Goal: Task Accomplishment & Management: Complete application form

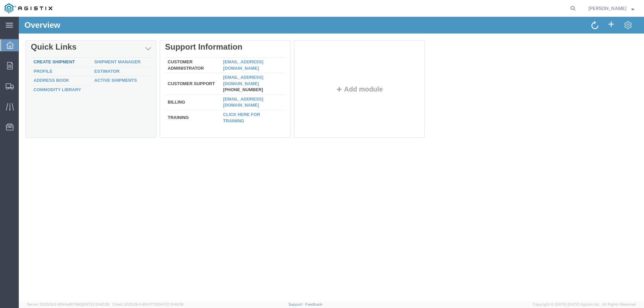
click at [52, 63] on link "Create Shipment" at bounding box center [54, 61] width 41 height 5
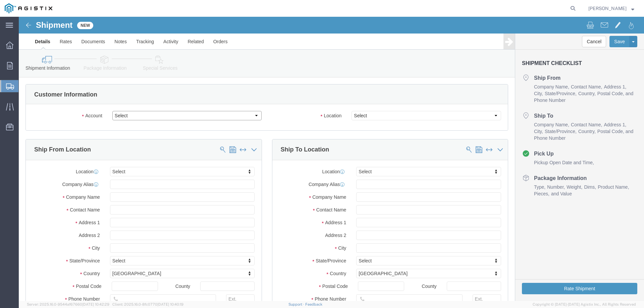
select select
click select "Select CM Distributors Inc PG&E"
select select "9596"
click select "Select CM Distributors Inc PG&E"
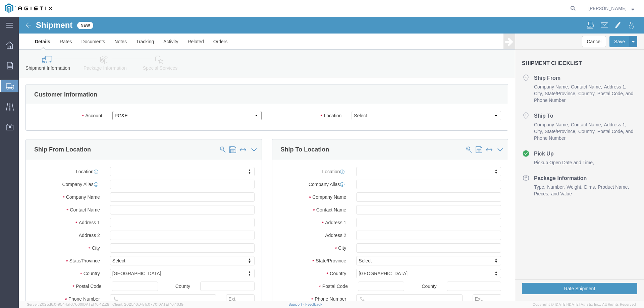
select select "PURCHORD"
select select
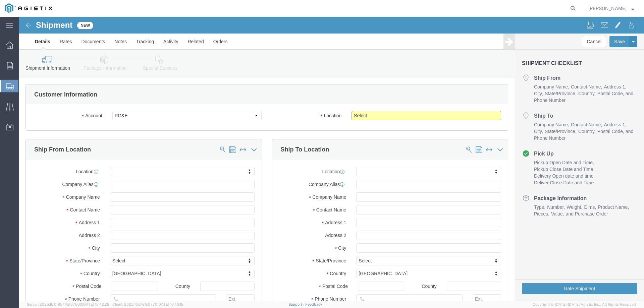
click select "Select All Others [GEOGRAPHIC_DATA] [GEOGRAPHIC_DATA] [GEOGRAPHIC_DATA] [GEOGRA…"
select select "23082"
click select "Select All Others [GEOGRAPHIC_DATA] [GEOGRAPHIC_DATA] [GEOGRAPHIC_DATA] [GEOGRA…"
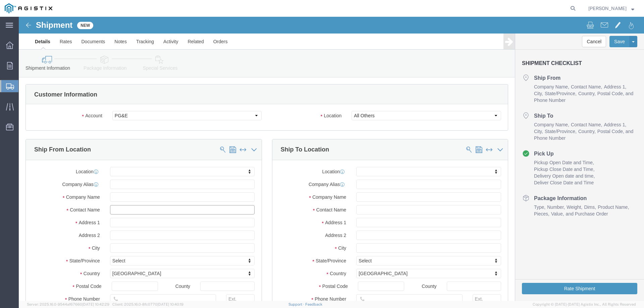
click input "text"
type input "c"
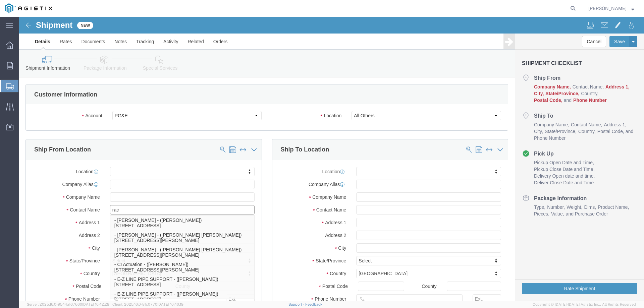
type input "rach"
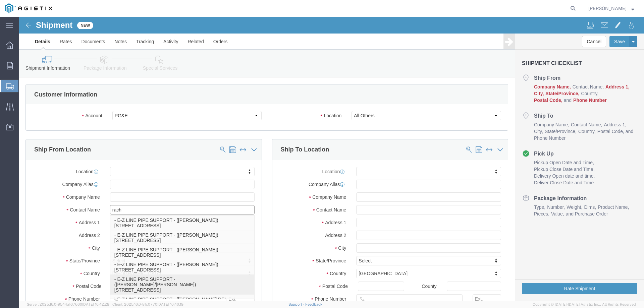
click div "- E-Z LINE PIPE SUPPORT - ([PERSON_NAME]/[PERSON_NAME]) [STREET_ADDRESS]"
select select
type input "E-Z LINE PIPE SUPPORT"
type input "[PERSON_NAME]/[PERSON_NAME]"
type input "23147 HIGHWAY 6"
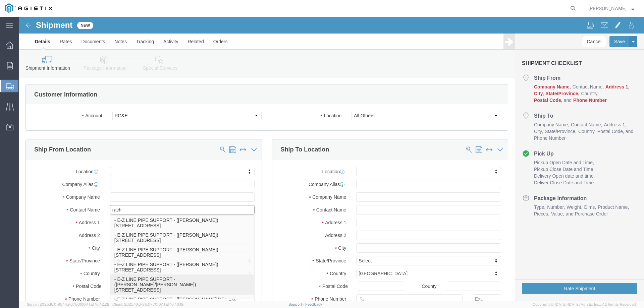
type input "[PERSON_NAME]"
type input "77511"
type input "[PHONE_NUMBER]"
type input "[EMAIL_ADDRESS][DOMAIN_NAME],[PERSON_NAME][EMAIL_ADDRESS][DOMAIN_NAME]"
checkbox input "true"
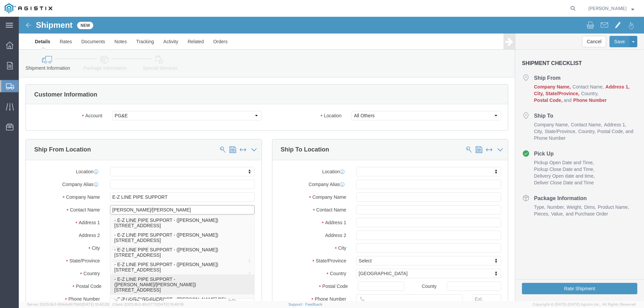
select select "[GEOGRAPHIC_DATA]"
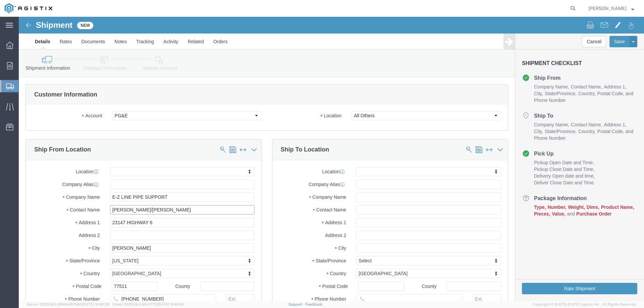
click input "[PERSON_NAME]/[PERSON_NAME]"
type input "[PERSON_NAME]/[PERSON_NAME]"
click input "text"
type input "p"
type input "PACIFIC GAS & ELECTRIC"
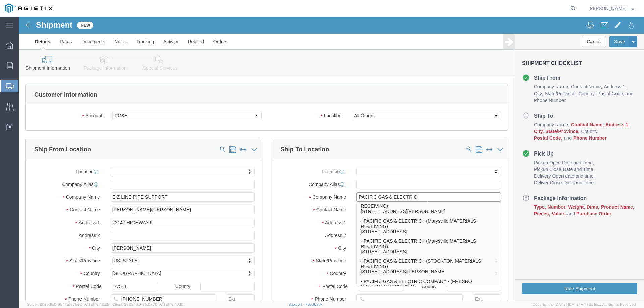
scroll to position [101, 0]
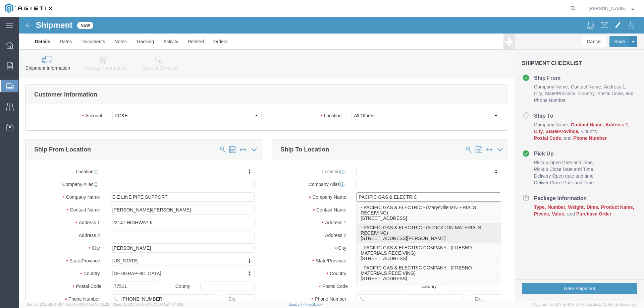
click p "- PACIFIC GAS & ELECTRIC - (STOCKTON MATERIALS RECEIVING) [STREET_ADDRESS][PERS…"
select select
type input "STOCKTON MATERIALS RECEIVING"
type input "[STREET_ADDRESS][PERSON_NAME]"
type input "STOCKTON"
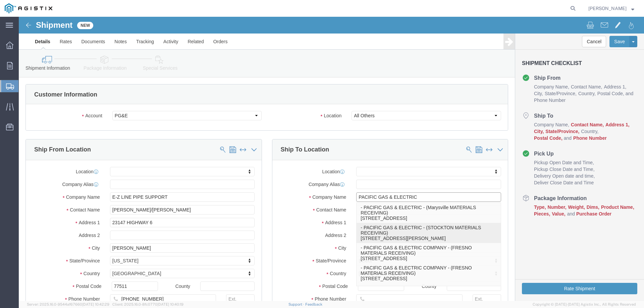
type input "95204"
type input "[PHONE_NUMBER]"
select select "CA"
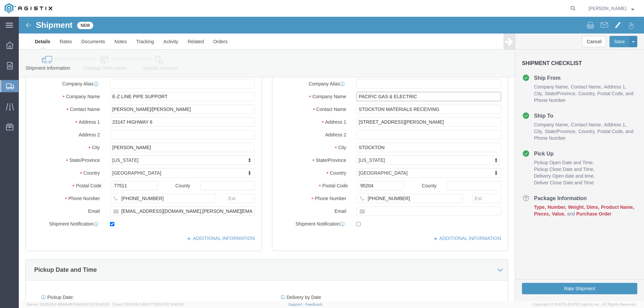
type input "PACIFIC GAS & ELECTRIC"
click input "text"
drag, startPoint x: 381, startPoint y: 184, endPoint x: 331, endPoint y: 177, distance: 50.8
click div "Location My Profile Location (OBSOLETE) [PERSON_NAME] SC - GC TRAILER (OBSOLETE…"
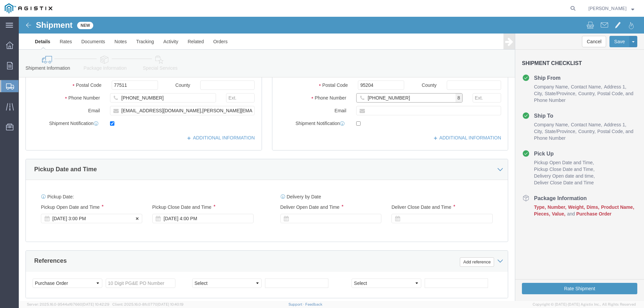
type input "[PHONE_NUMBER]"
click div "[DATE] 3:00 PM"
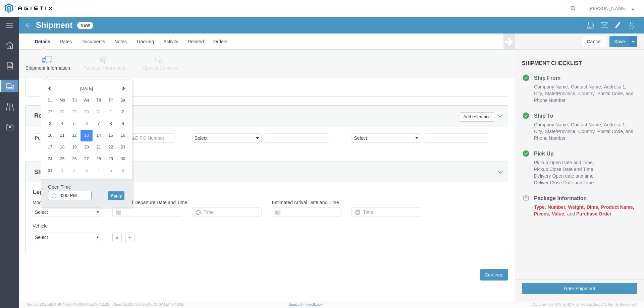
click input "3:00 PM"
type input "2:30 PM"
click button "Apply"
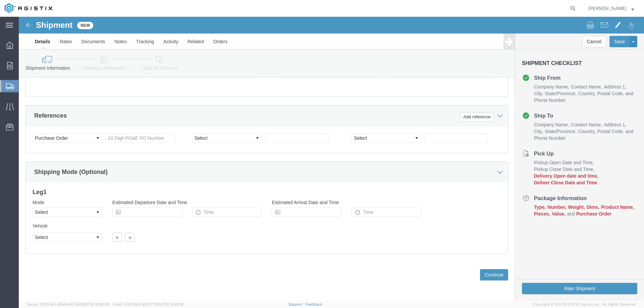
scroll to position [279, 0]
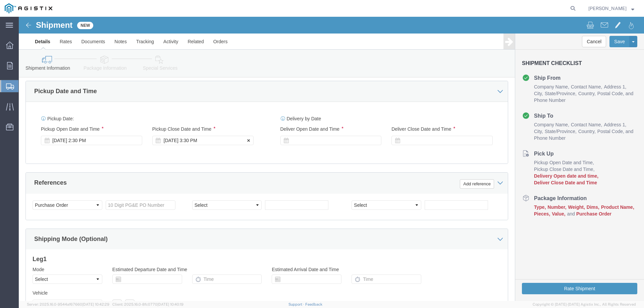
click div "[DATE] 3:30 PM"
type input "4:30 PM"
drag, startPoint x: 204, startPoint y: 242, endPoint x: 213, endPoint y: 239, distance: 9.8
click div "Close Time 4:30 PM [DATE] 3:30 PM - [DATE] 3:30 PM Cancel Apply"
click button "Apply"
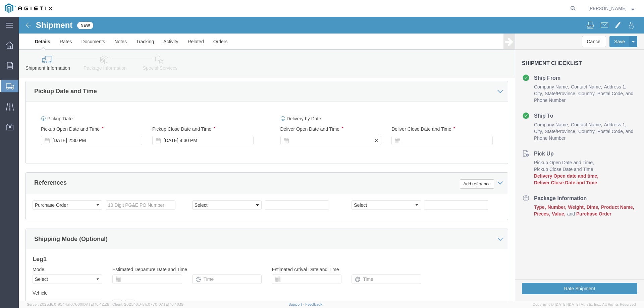
click div
click input "5:30 PM"
type input "9:00 AM"
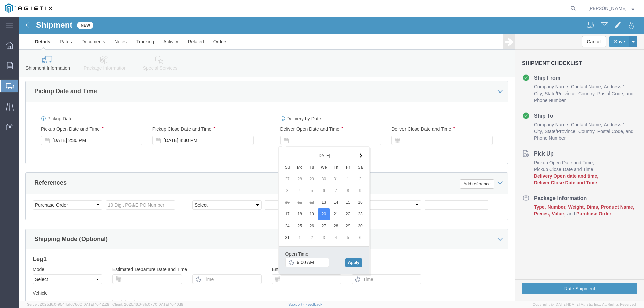
click button "Apply"
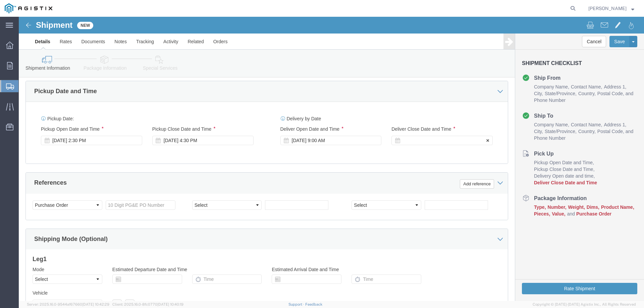
click div
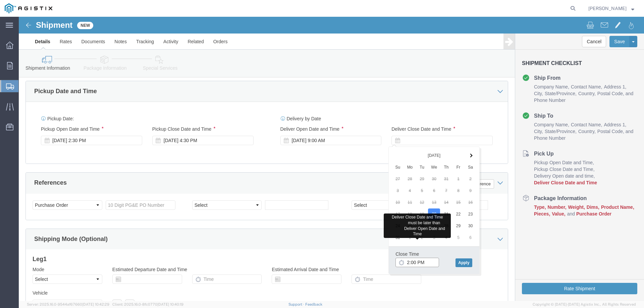
type input "2:00 PM"
click button "Apply"
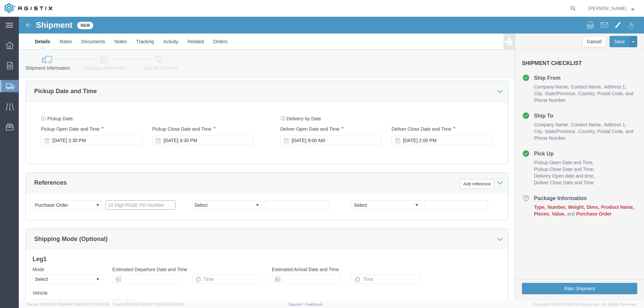
click input "text"
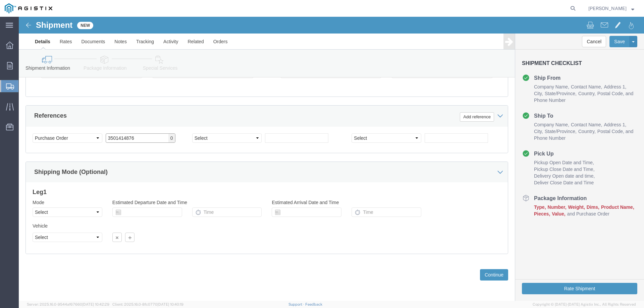
type input "3501414876"
click select "Select Air Less than Truckload Multi-Leg Ocean Freight Rail Small Parcel Truckl…"
select select "LTL"
click select "Select Air Less than Truckload Multi-Leg Ocean Freight Rail Small Parcel Truckl…"
drag, startPoint x: 50, startPoint y: 199, endPoint x: 47, endPoint y: 220, distance: 21.3
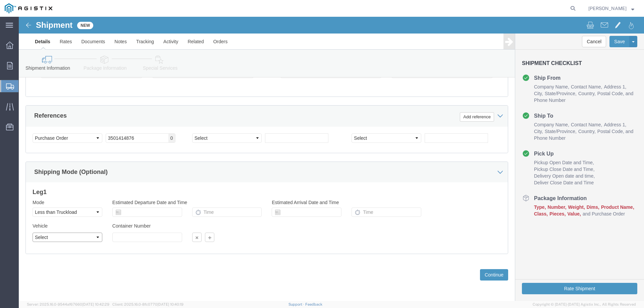
click select "Select Straight Truck"
select select "STTR"
click select "Select Straight Truck"
click button "Continue"
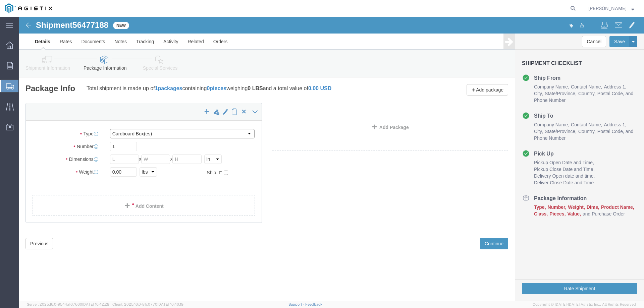
click select "Select Bulk Bundle(s) Cardboard Box(es) Carton(s) Crate(s) Drum(s) (Fiberboard)…"
select select "PSNS"
click select "Select Bulk Bundle(s) Cardboard Box(es) Carton(s) Crate(s) Drum(s) (Fiberboard)…"
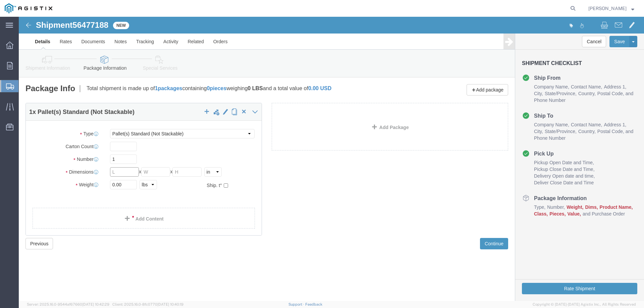
click input "text"
type input "48"
type input "40"
type input "12"
type input "265"
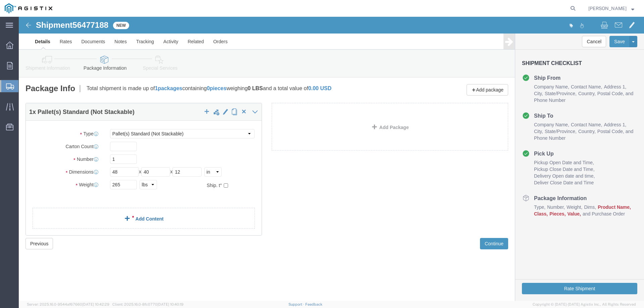
click link "Add Content"
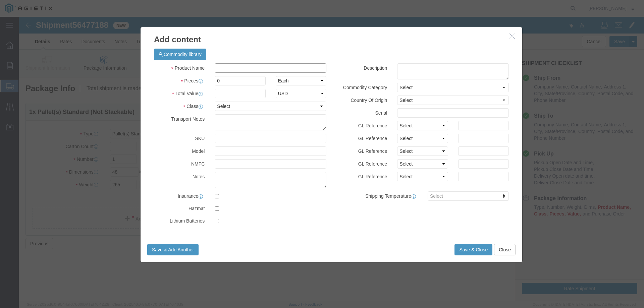
click input "text"
type input "M320244"
click input "0"
drag, startPoint x: 212, startPoint y: 62, endPoint x: 167, endPoint y: 57, distance: 45.6
click div "Product Name M320244 Pieces 0 Select Bag Barrels 100Board Feet Bottle Box Blist…"
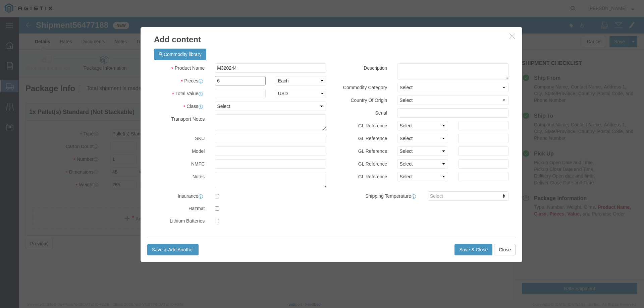
type input "6"
click input "text"
type input "1"
click select "Select 50 55 60 65 70 85 92.5 100 125 175 250 300 400"
select select "50"
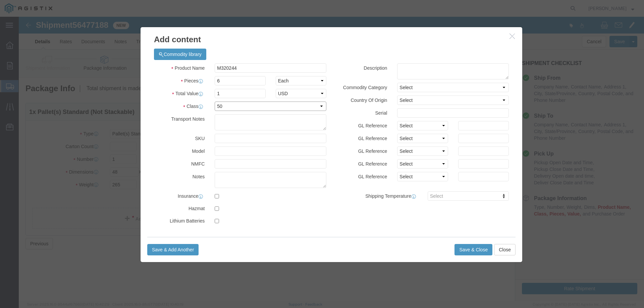
click select "Select 50 55 60 65 70 85 92.5 100 125 175 250 300 400"
click textarea
paste textarea "REFERENCE PG&E PO#3501414876 ON ALL PAPERWORK. PROVIDE EZL#2259222 TO THE DRIVE…"
type textarea "REFERENCE PG&E PO#3501414876 ON ALL PAPERWORK. PROVIDE EZL#2259222 TO THE DRIVE…"
click input "M320244"
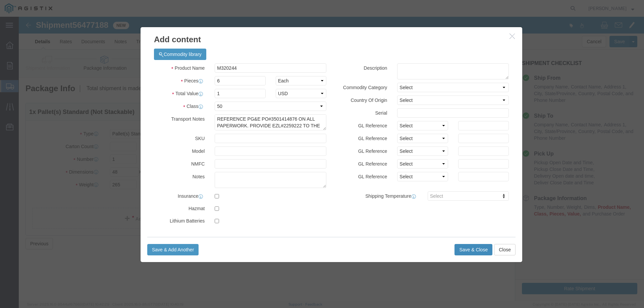
click button "Save & Close"
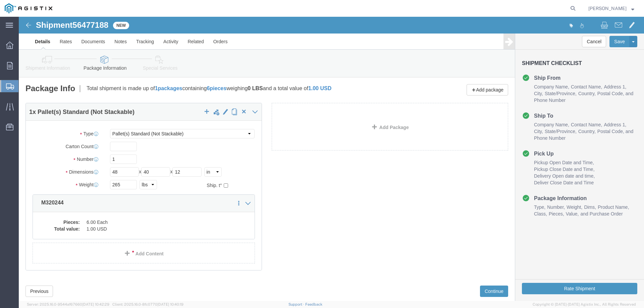
scroll to position [16, 0]
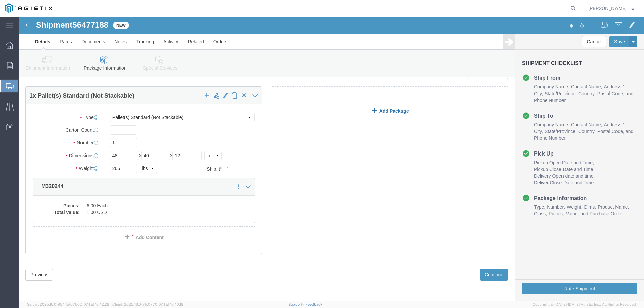
click link "Add Package"
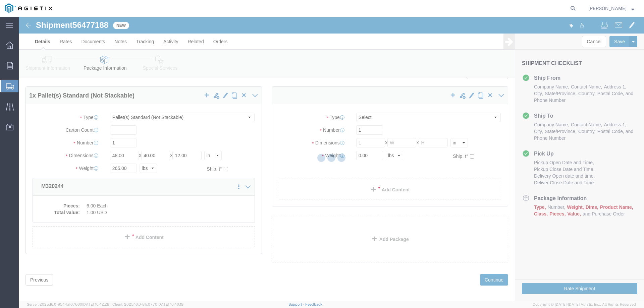
scroll to position [0, 0]
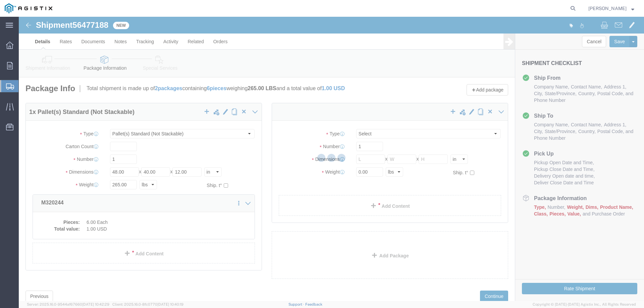
select select "PSNS"
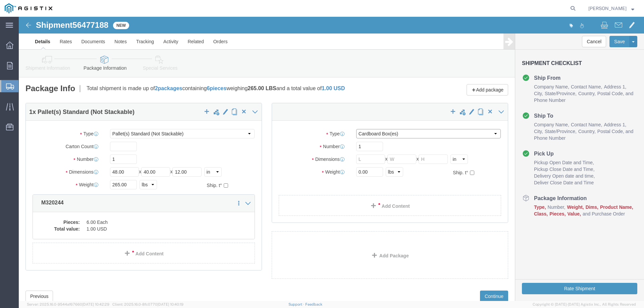
click select "Select Bulk Bundle(s) Cardboard Box(es) Carton(s) Crate(s) Drum(s) (Fiberboard)…"
select select "PSNS"
click select "Select Bulk Bundle(s) Cardboard Box(es) Carton(s) Crate(s) Drum(s) (Fiberboard)…"
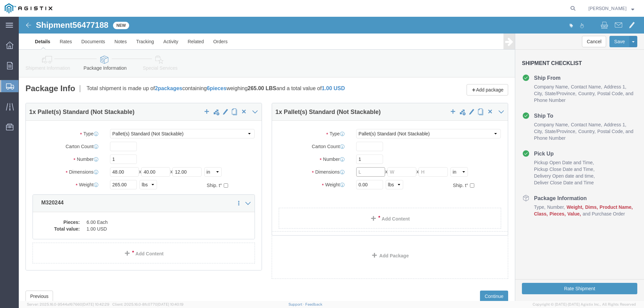
click input "text"
type input "48"
type input "40"
type input "12"
type input "240"
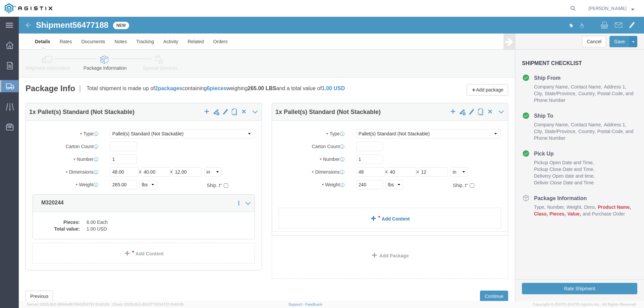
click span
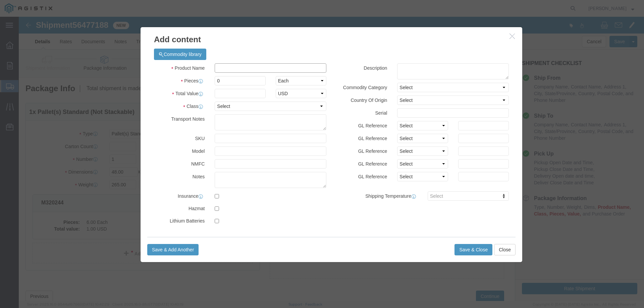
click input "text"
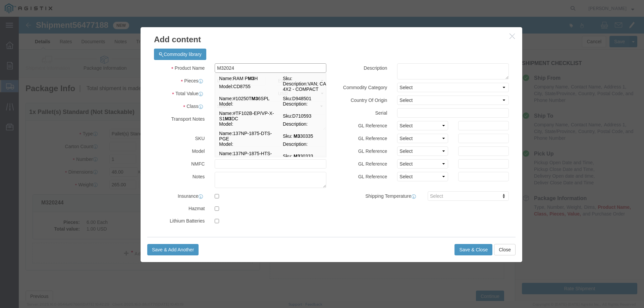
type input "M320245"
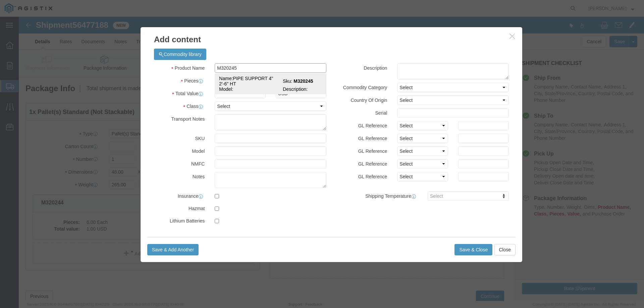
click td "Name: PIPE SUPPORT 4" 2'-6" HT"
select select
select select "USD"
type input "PIPE SUPPORT 4" 2'-6" HT"
type input "M320245"
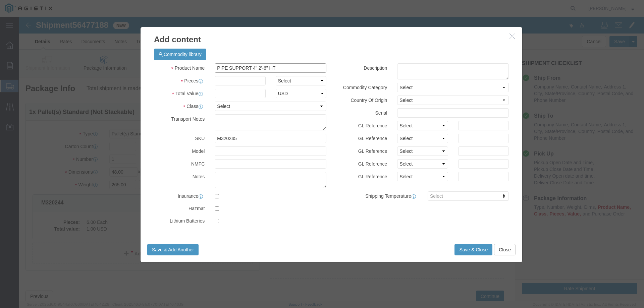
type input "PIPE SUPPORT 4" 2'-6" HT"
click input "text"
type input "5"
click input "text"
type input "1"
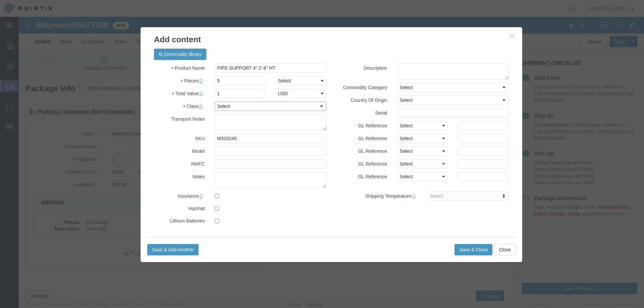
click select "Select 50 55 60 65 70 85 92.5 100 125 175 250 300 400"
select select "50"
click select "Select 50 55 60 65 70 85 92.5 100 125 175 250 300 400"
click textarea
paste textarea "REFERENCE PG&E PO#3501414876 ON ALL PAPERWORK. PROVIDE EZL#2259222 TO THE DRIVE…"
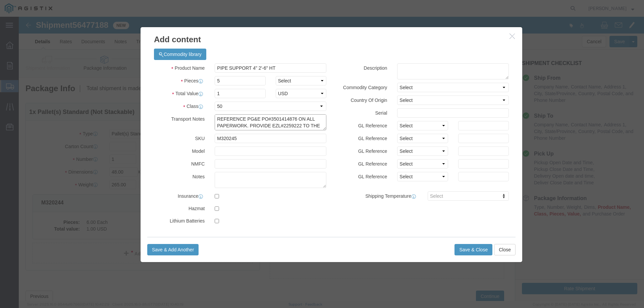
scroll to position [13, 0]
type textarea "REFERENCE PG&E PO#3501414876 ON ALL PAPERWORK. PROVIDE EZL#2259222 TO THE DRIVE…"
click button "Save & Close"
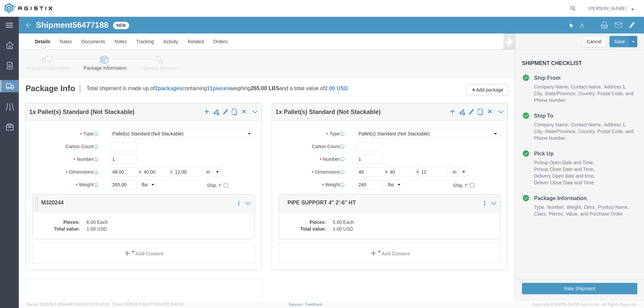
click dd "6.00 Each"
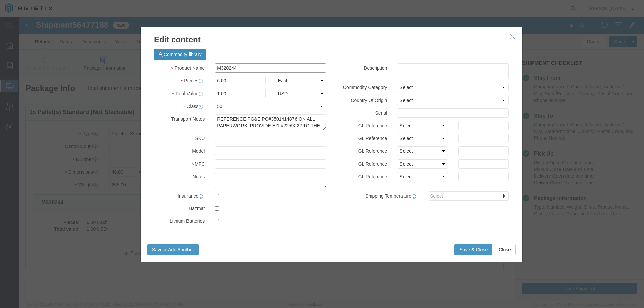
drag, startPoint x: 226, startPoint y: 49, endPoint x: 167, endPoint y: 40, distance: 59.8
click div "Commodity library Product Name M320244 Pieces 6.00 Select Bag Barrels 100Board …"
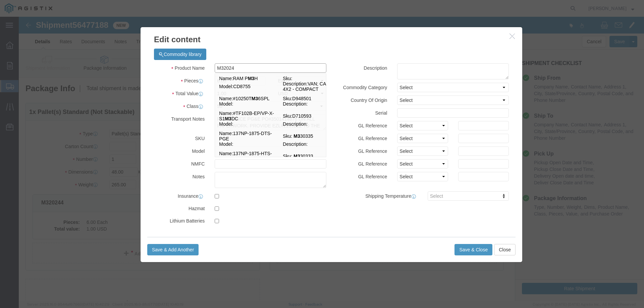
type input "M320244"
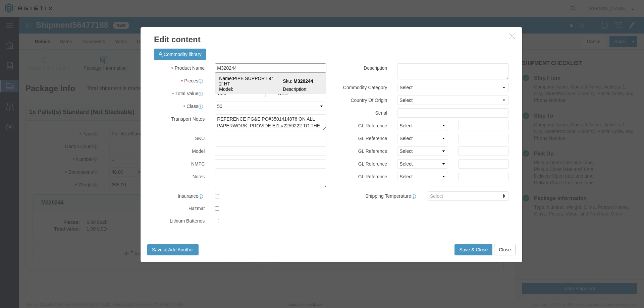
drag, startPoint x: 213, startPoint y: 68, endPoint x: 367, endPoint y: 106, distance: 158.5
click td "Name: PIPE SUPPORT 4" 2' HT"
select select
select select "USD"
select select
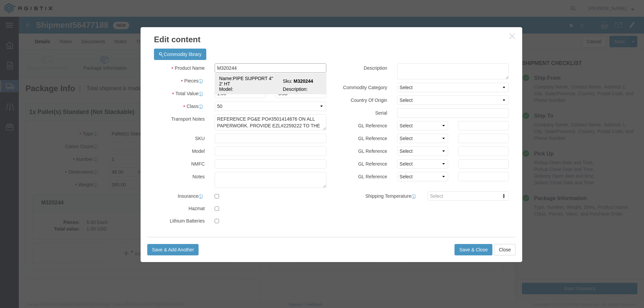
type input "PIPE SUPPORT 4" 2' HT"
type input "M320244"
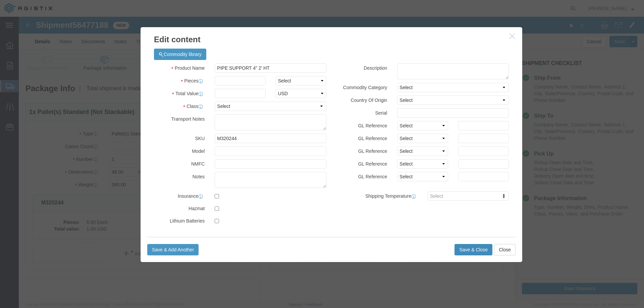
click button "Save & Close"
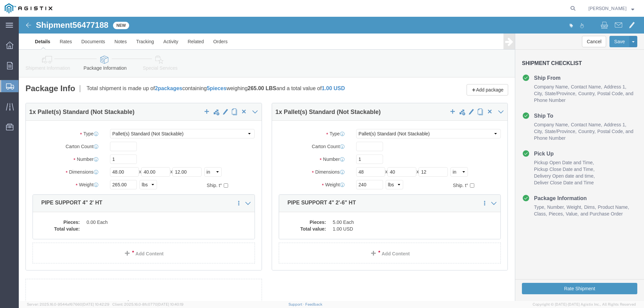
scroll to position [69, 0]
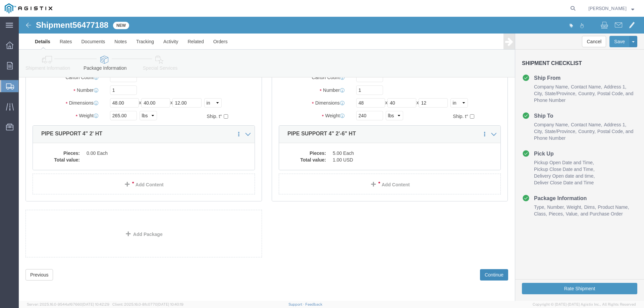
click button "Continue"
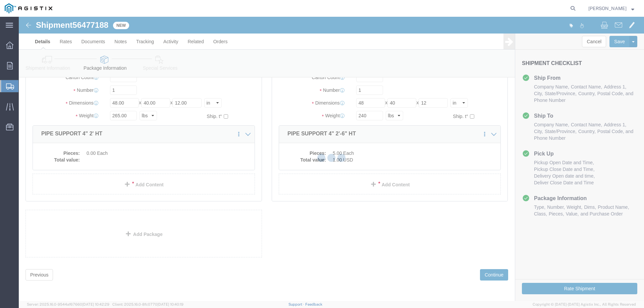
select select
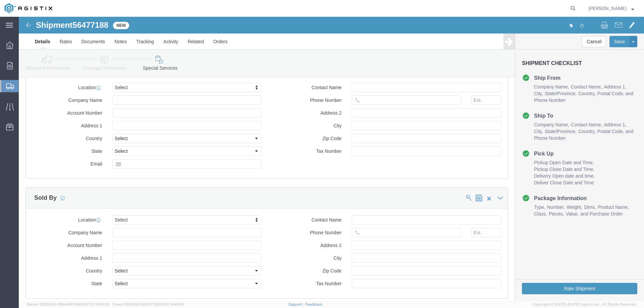
scroll to position [392, 0]
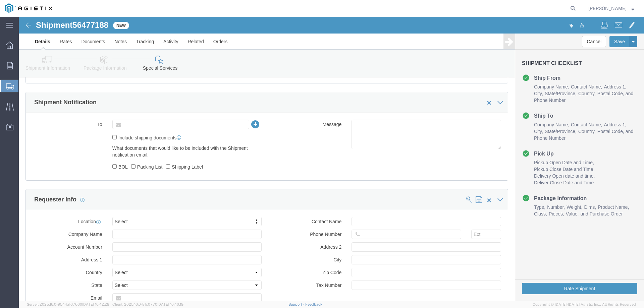
click input "text"
type input "[EMAIL_ADDRESS][DOMAIN_NAME]"
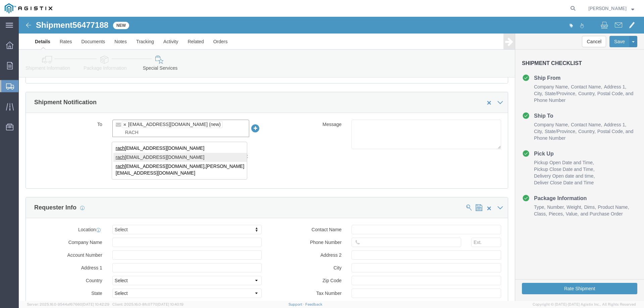
type input "RACH"
type input "[EMAIL_ADDRESS][DOMAIN_NAME],[EMAIL_ADDRESS][DOMAIN_NAME],[PERSON_NAME][EMAIL_A…"
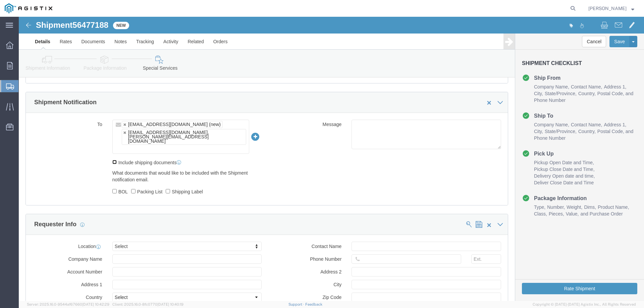
click input "Include shipping documents"
checkbox input "true"
click input "BOL"
checkbox input "true"
click input "Packing List"
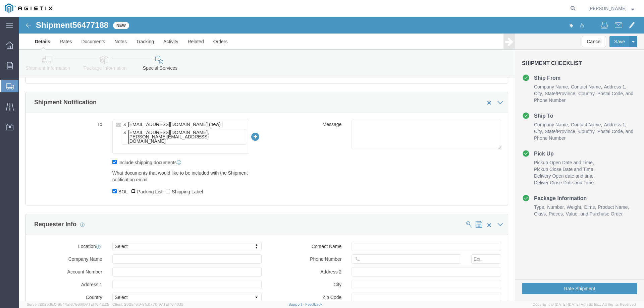
checkbox input "true"
click input "Shipping Label"
checkbox input "true"
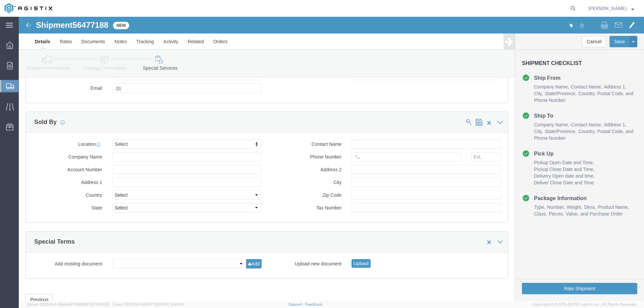
scroll to position [639, 0]
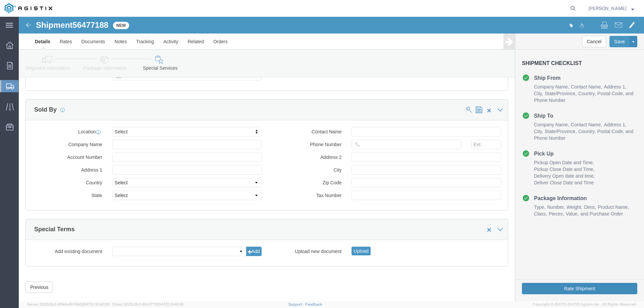
click button "Rate Shipment"
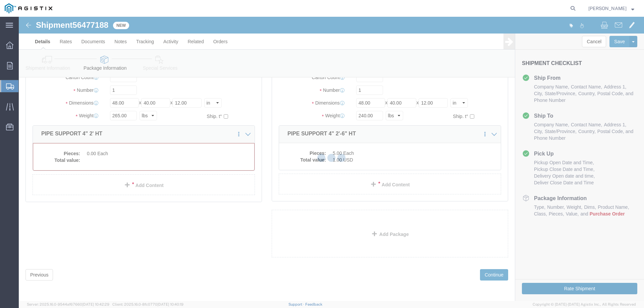
scroll to position [0, 0]
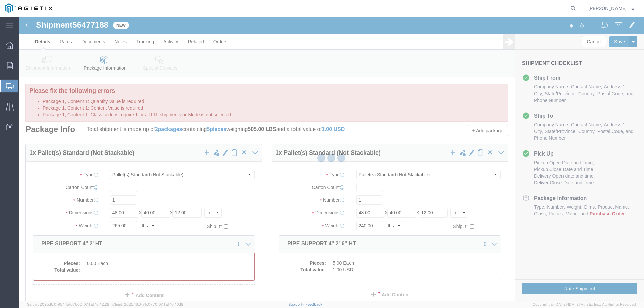
select select "PSNS"
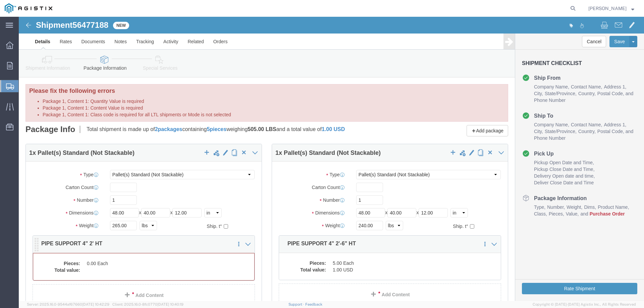
click dd "0.00 Each"
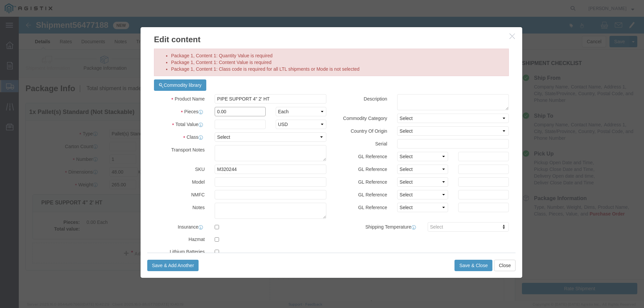
click input "0.00"
type input "0.006"
click input "text"
type input "1"
click select "Select 50 55 60 65 70 85 92.5 100 125 175 250 300 400"
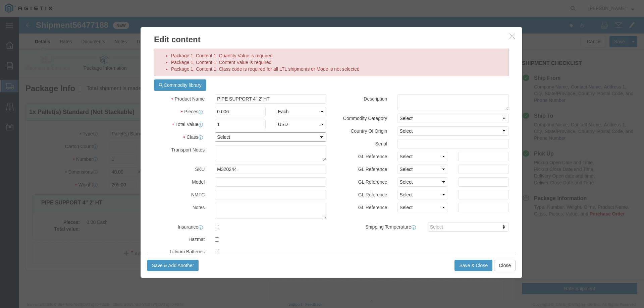
select select "50"
click select "Select 50 55 60 65 70 85 92.5 100 125 175 250 300 400"
click textarea
paste textarea "REFERENCE PG&E PO#3501414876 ON ALL PAPERWORK. PROVIDE EZL#2259222 TO THE DRIVE…"
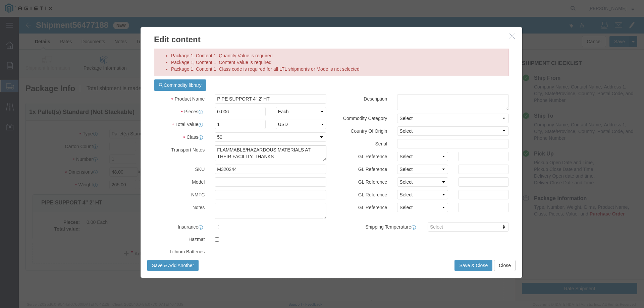
click textarea "REFERENCE PG&E PO#3501414876 ON ALL PAPERWORK. PROVIDE EZL#2259222 TO THE DRIVE…"
type textarea "REFERENCE PG&E PO#3501414876 ON ALL PAPERWORK. PROVIDE EZL#259222 TO THE DRIVER…"
click button "Save & Close"
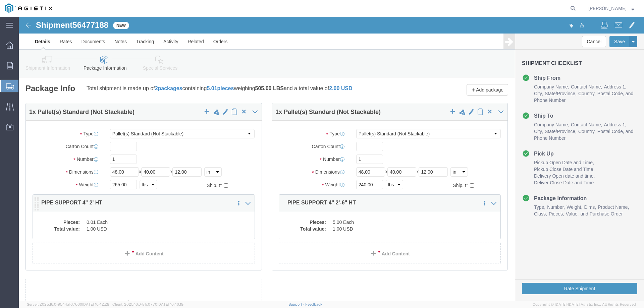
click dd "1.00 USD"
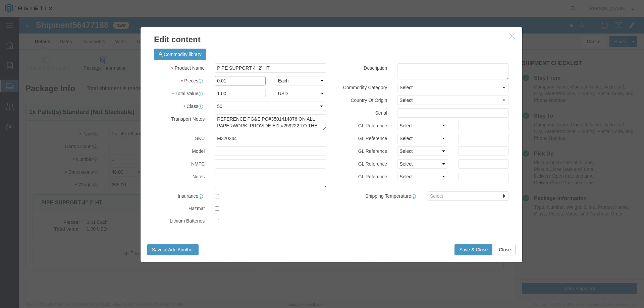
drag, startPoint x: 214, startPoint y: 67, endPoint x: 185, endPoint y: 63, distance: 29.8
click div "Pieces 0.01 Select Bag Barrels 100Board Feet Bottle Box Blister Pack Carats Can…"
type input "6"
type input "600"
click button "Save & Close"
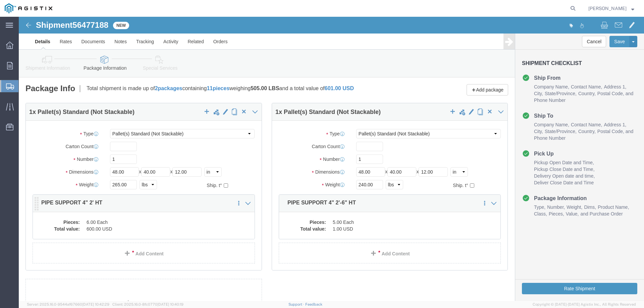
click dd "600.00 USD"
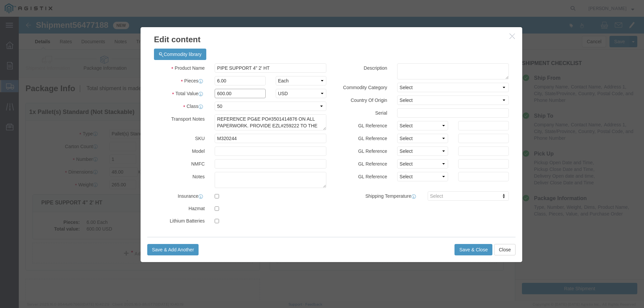
drag, startPoint x: 229, startPoint y: 75, endPoint x: 159, endPoint y: 68, distance: 70.5
click div "Product Name PIPE SUPPORT 4" 2' HT Pieces 6.00 Select Bag Barrels 100Board Feet…"
type input "1"
click button "Save & Close"
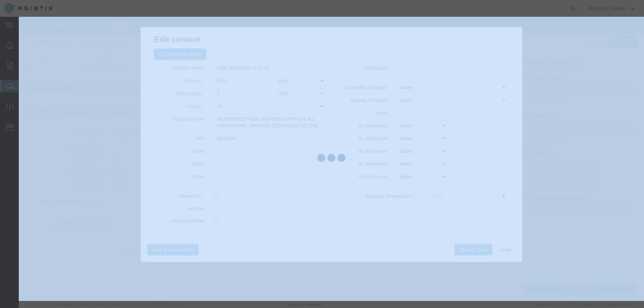
drag, startPoint x: 446, startPoint y: 238, endPoint x: 319, endPoint y: 207, distance: 130.8
click at [455, 247] on div at bounding box center [331, 159] width 625 height 284
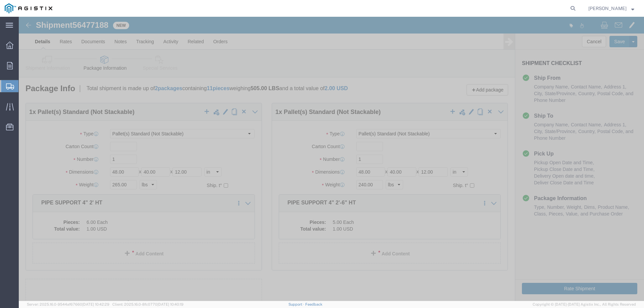
click button "Rate Shipment"
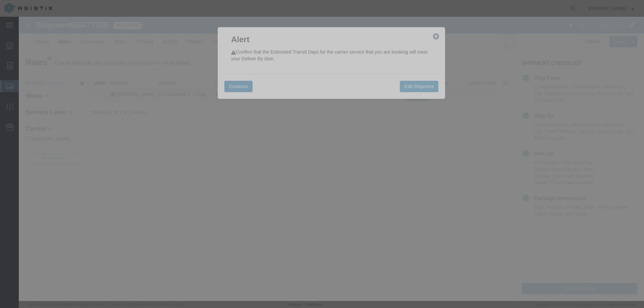
click at [248, 85] on button "Continue" at bounding box center [238, 86] width 28 height 11
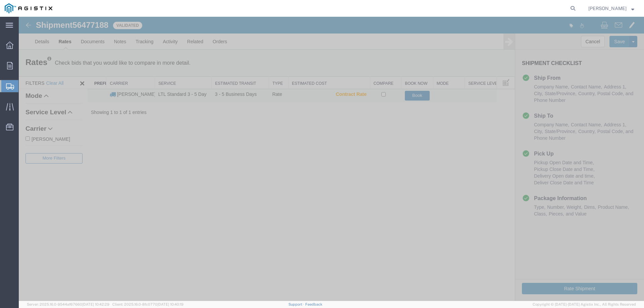
click at [417, 98] on button "Book" at bounding box center [417, 96] width 25 height 10
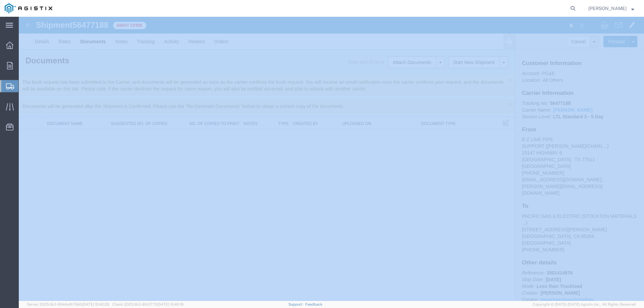
click at [630, 7] on span "[PERSON_NAME]" at bounding box center [611, 8] width 46 height 7
